Goal: Task Accomplishment & Management: Use online tool/utility

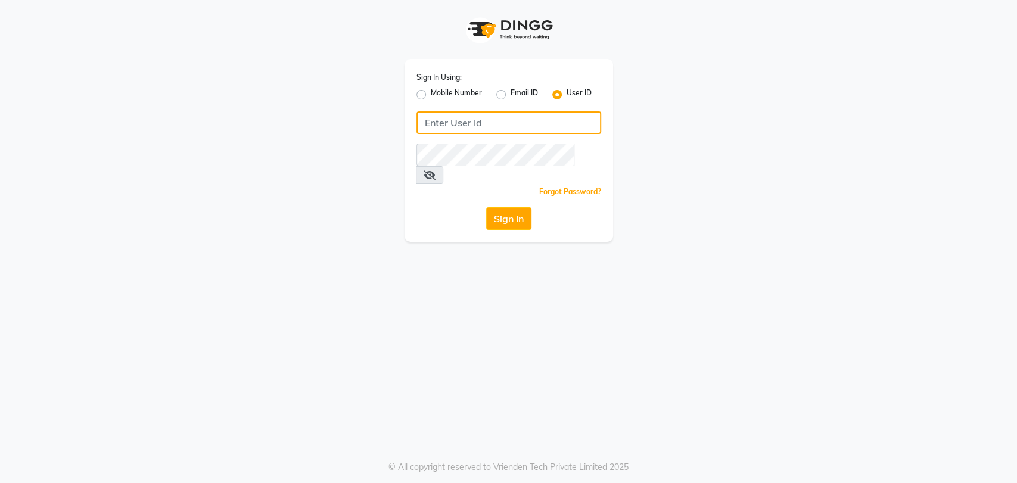
click at [510, 125] on input "Username" at bounding box center [509, 122] width 185 height 23
type input "P"
type input "petals"
click at [489, 207] on button "Sign In" at bounding box center [508, 218] width 45 height 23
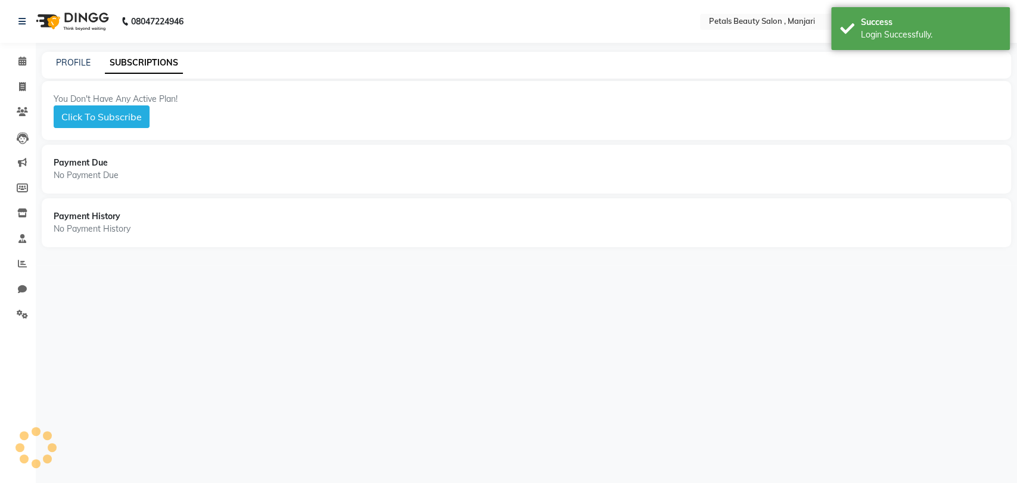
select select "en"
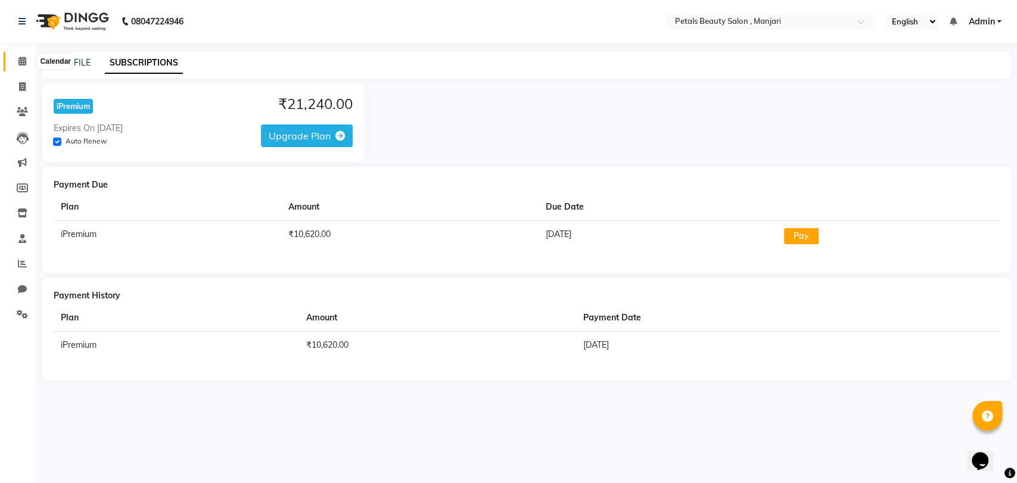
click at [17, 63] on span at bounding box center [22, 62] width 21 height 14
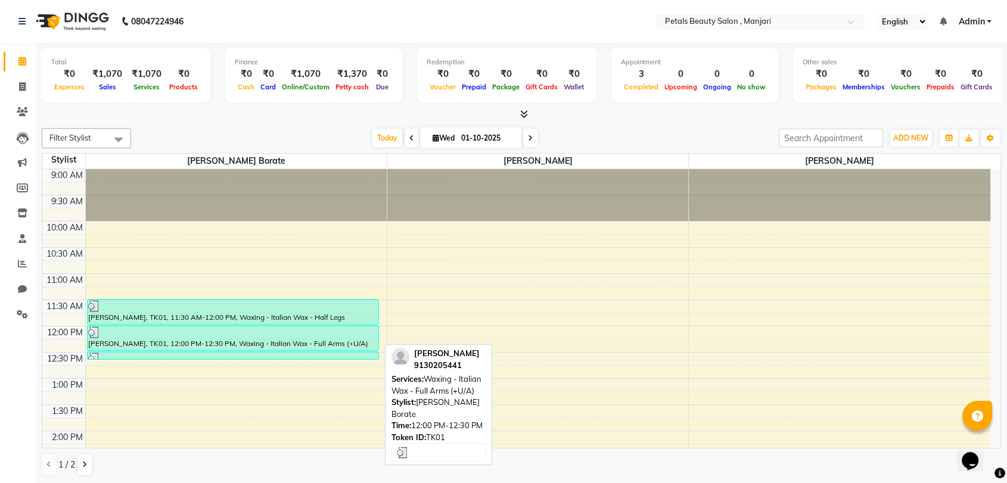
click at [347, 343] on div "[PERSON_NAME], TK01, 12:00 PM-12:30 PM, Waxing - Italian Wax - Full Arms (+U/A)" at bounding box center [233, 338] width 291 height 24
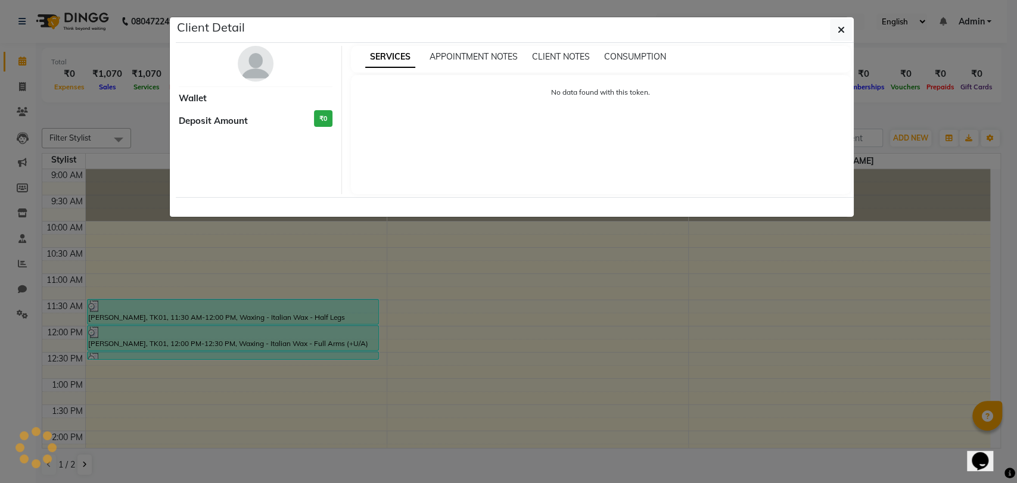
select select "3"
